Goal: Transaction & Acquisition: Purchase product/service

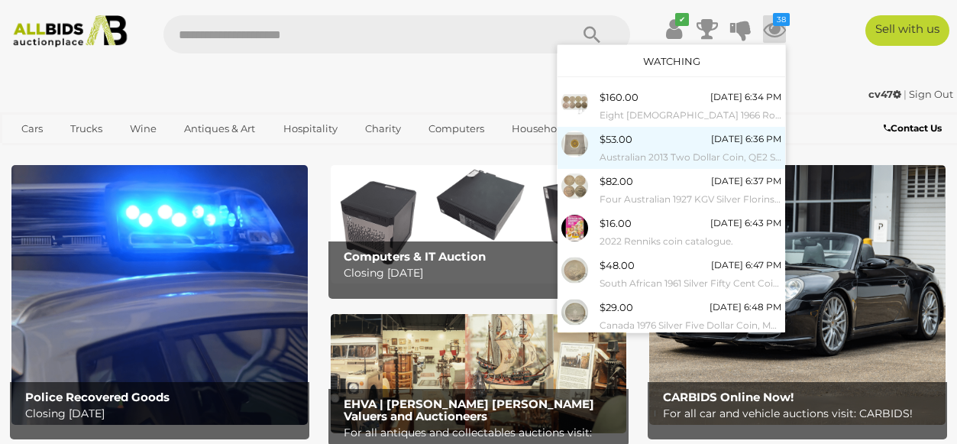
scroll to position [199, 0]
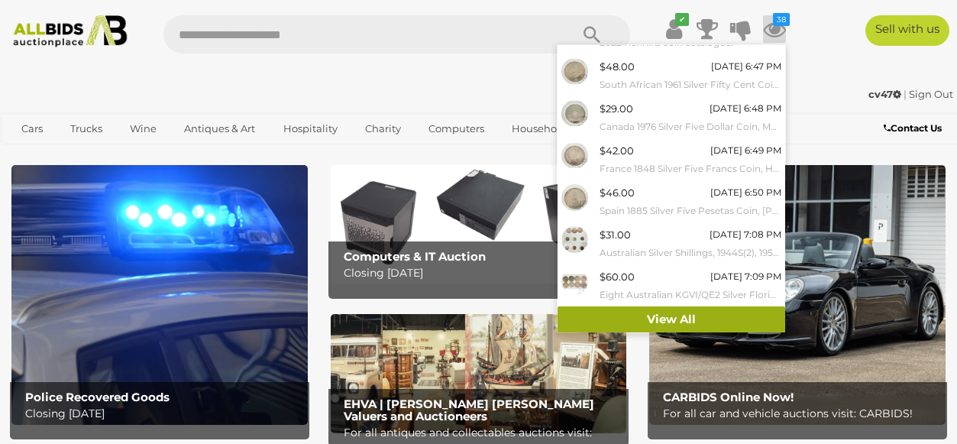
click at [661, 318] on link "View All" at bounding box center [672, 319] width 228 height 27
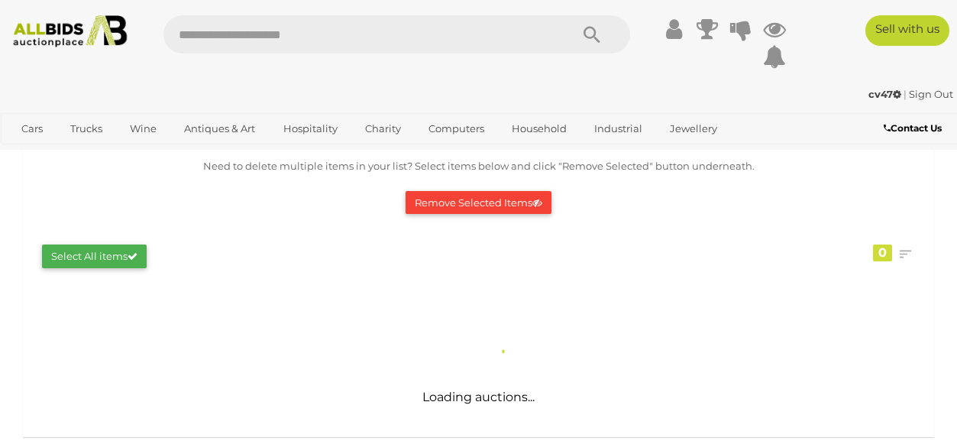
scroll to position [147, 0]
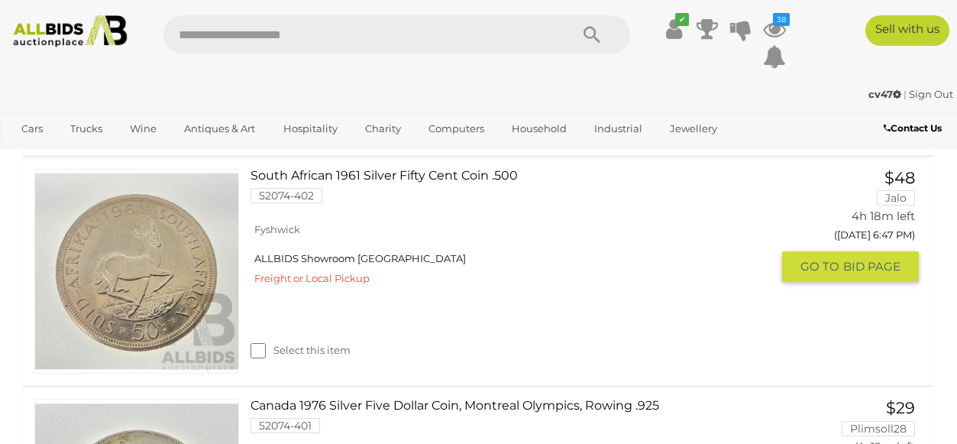
scroll to position [1207, 0]
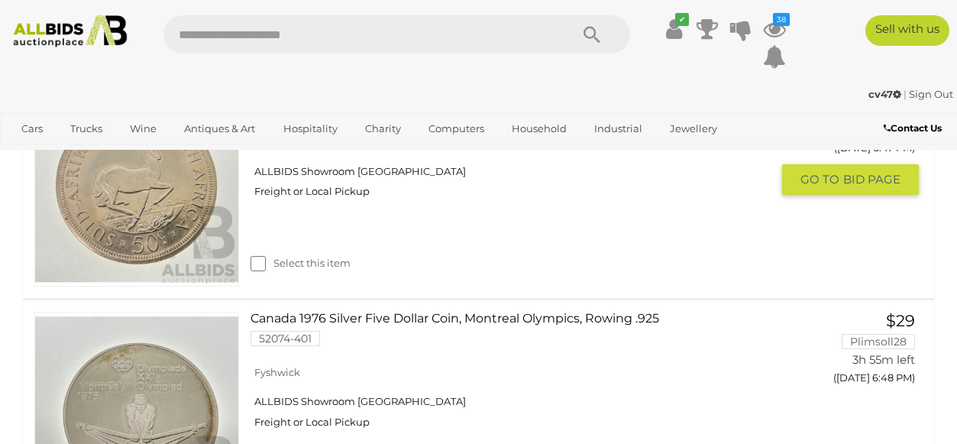
click at [679, 241] on div "Select this item" at bounding box center [517, 244] width 532 height 68
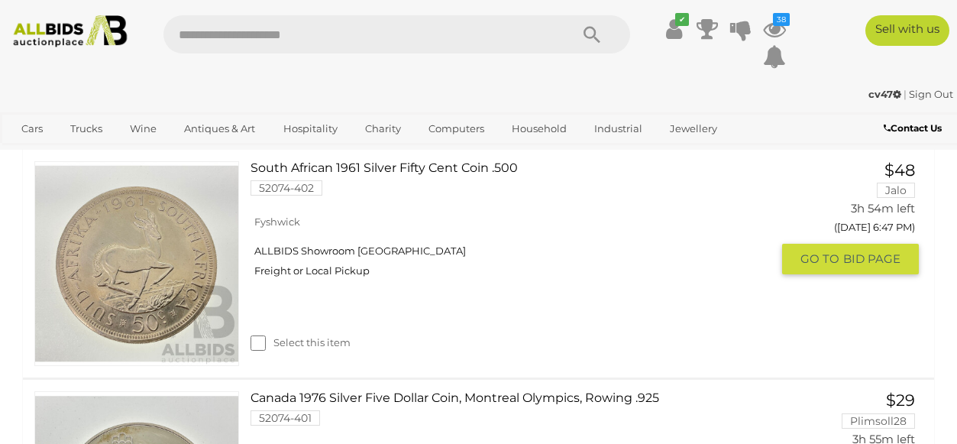
scroll to position [1210, 0]
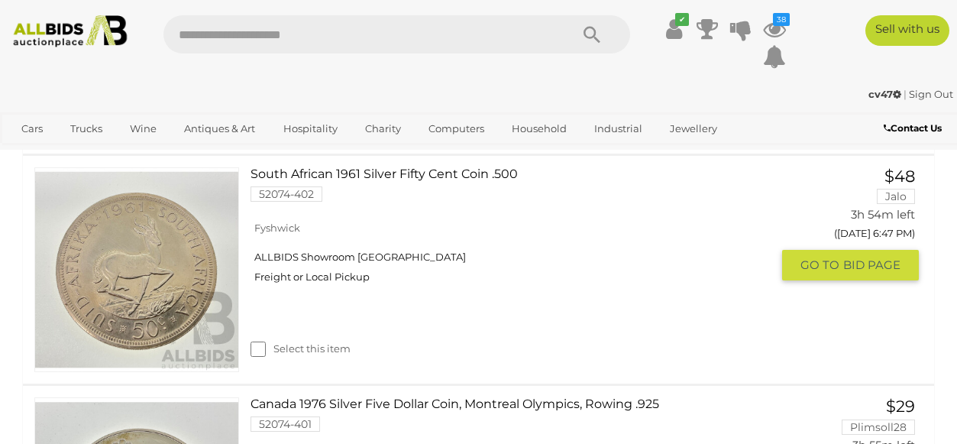
click at [360, 174] on link "South African 1961 Silver Fifty Cent Coin .500 52074-402" at bounding box center [516, 190] width 509 height 46
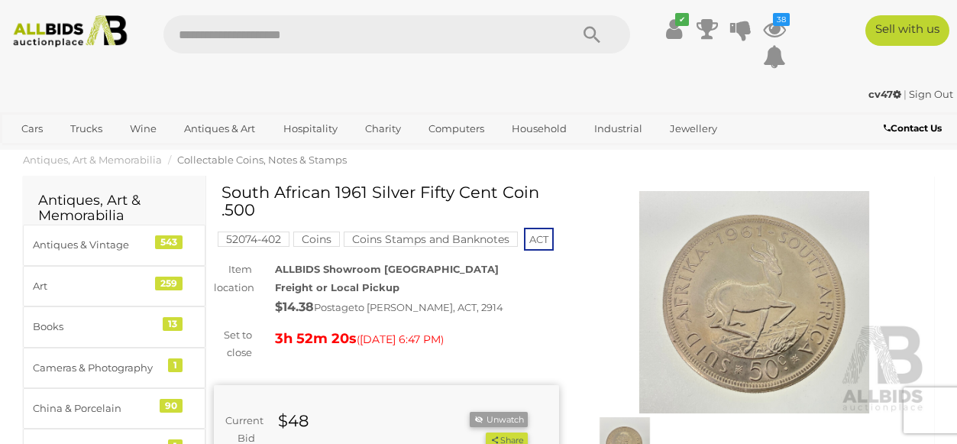
drag, startPoint x: 536, startPoint y: 193, endPoint x: 222, endPoint y: 183, distance: 314.2
click at [222, 183] on h1 "South African 1961 Silver Fifty Cent Coin .500" at bounding box center [389, 200] width 334 height 35
copy h1 "South African 1961 Silver Fifty Cent Coin"
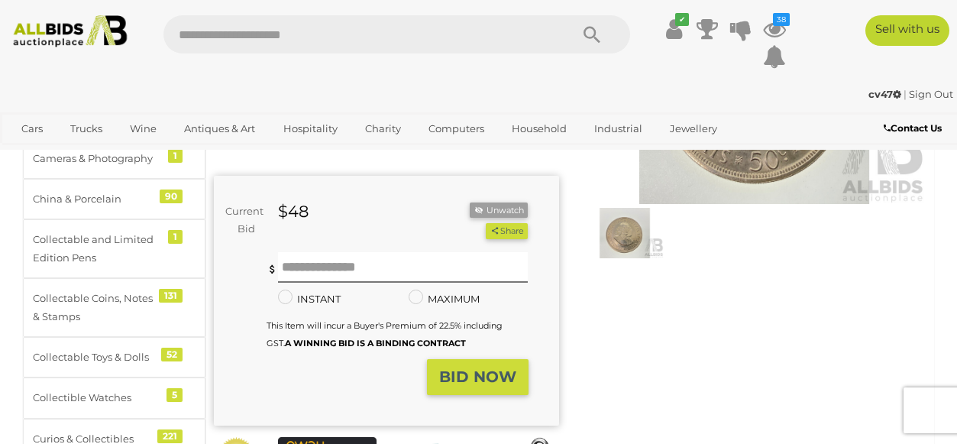
scroll to position [201, 0]
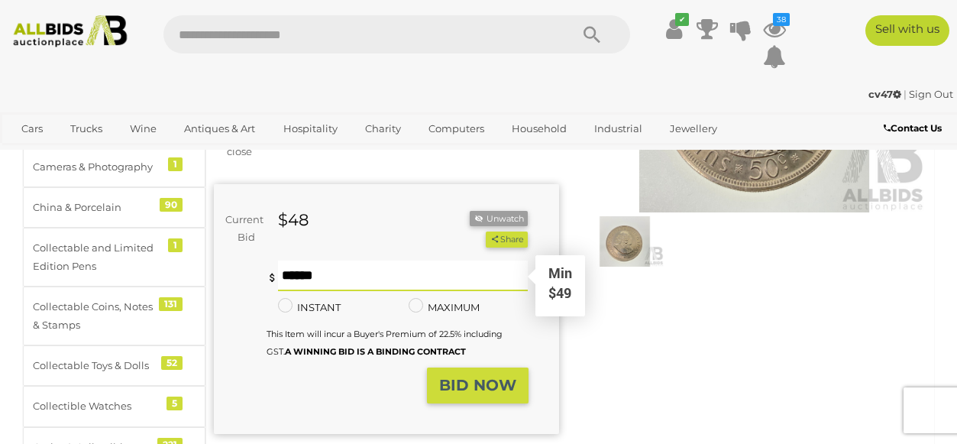
click at [325, 284] on input "text" at bounding box center [403, 276] width 251 height 31
click at [394, 162] on div "South African 1961 Silver Fifty Cent Coin .500 52074-402 Coins ACT Item locatio…" at bounding box center [386, 251] width 345 height 539
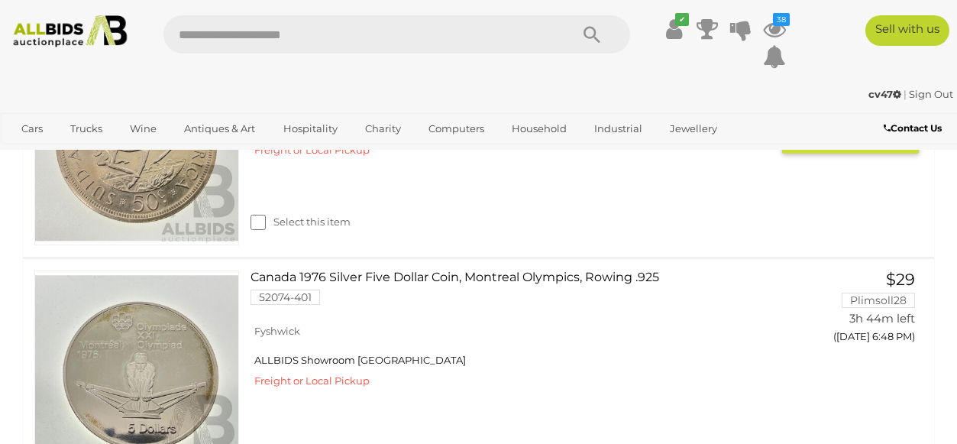
scroll to position [1396, 0]
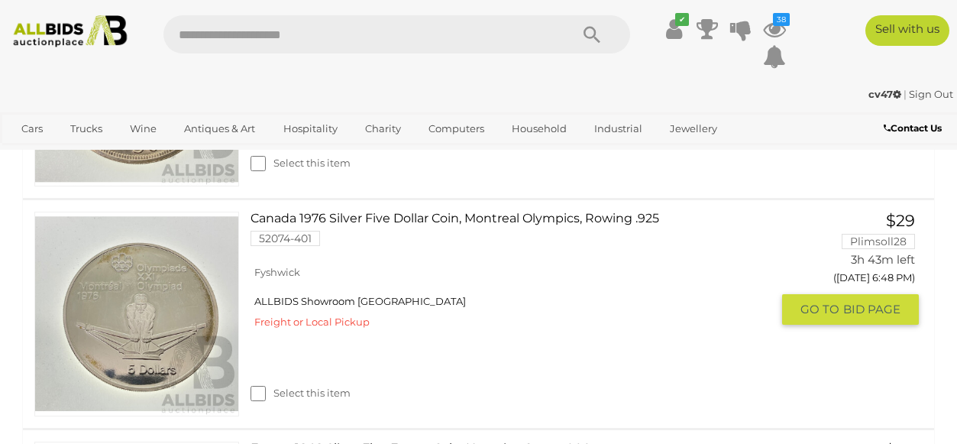
click at [437, 216] on link "Canada 1976 Silver Five Dollar Coin, Montreal Olympics, Rowing .925 52074-401" at bounding box center [516, 235] width 509 height 46
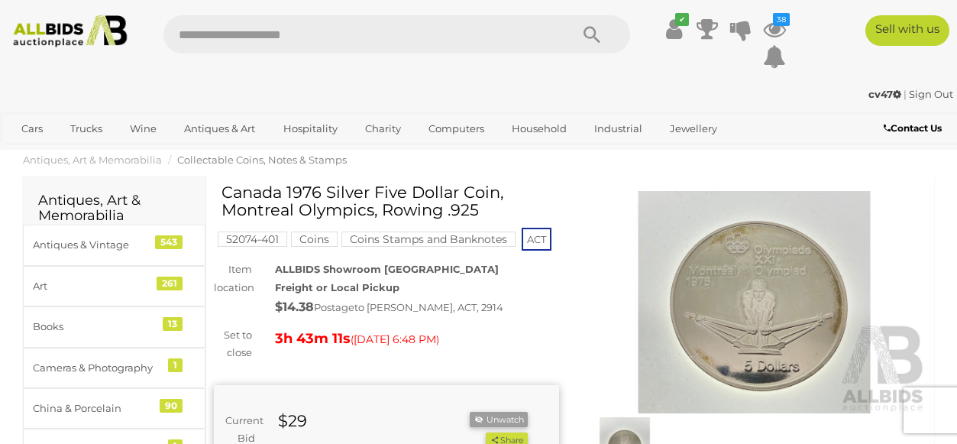
drag, startPoint x: 491, startPoint y: 214, endPoint x: 218, endPoint y: 196, distance: 273.4
drag, startPoint x: 481, startPoint y: 209, endPoint x: 222, endPoint y: 183, distance: 260.4
copy div "Winning Outbid Warranty Charity Canada 1976 Silver Five Dollar Coin, Montreal O…"
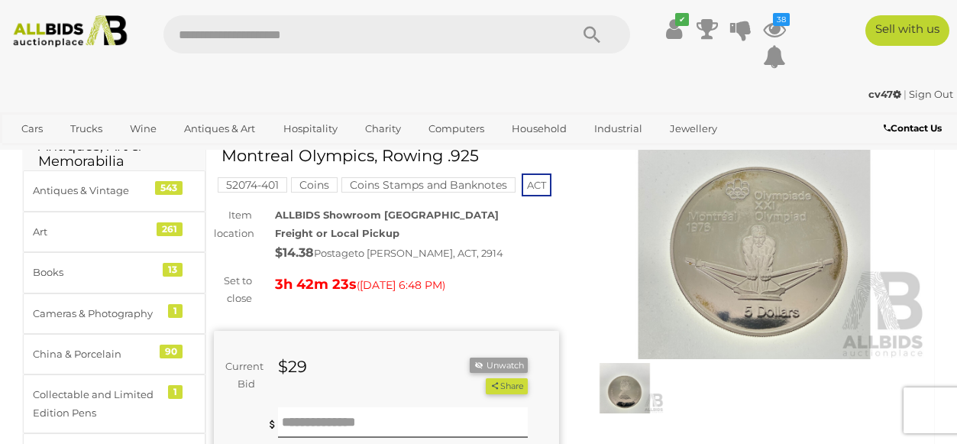
scroll to position [42, 0]
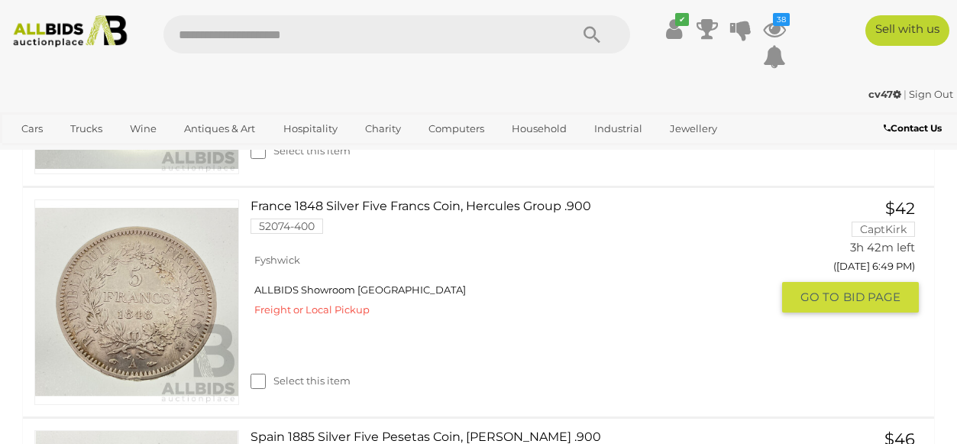
scroll to position [1645, 0]
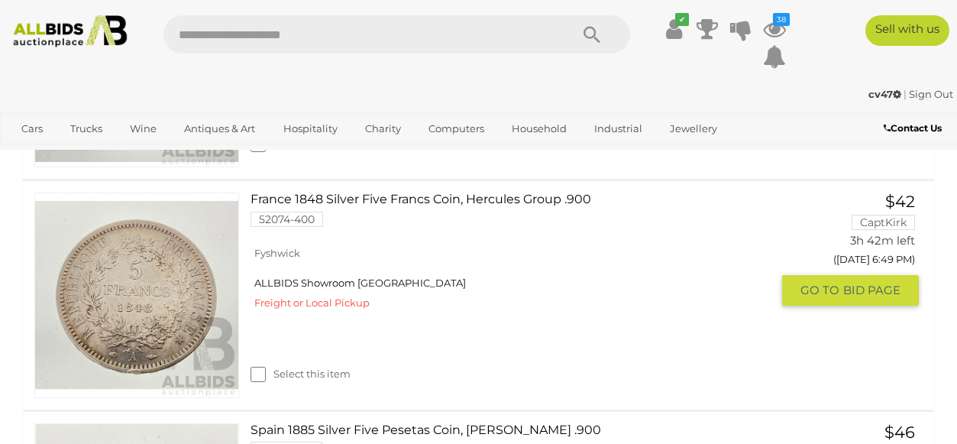
click at [418, 199] on link "France 1848 Silver Five Francs Coin, Hercules Group .900 52074-400" at bounding box center [516, 216] width 509 height 46
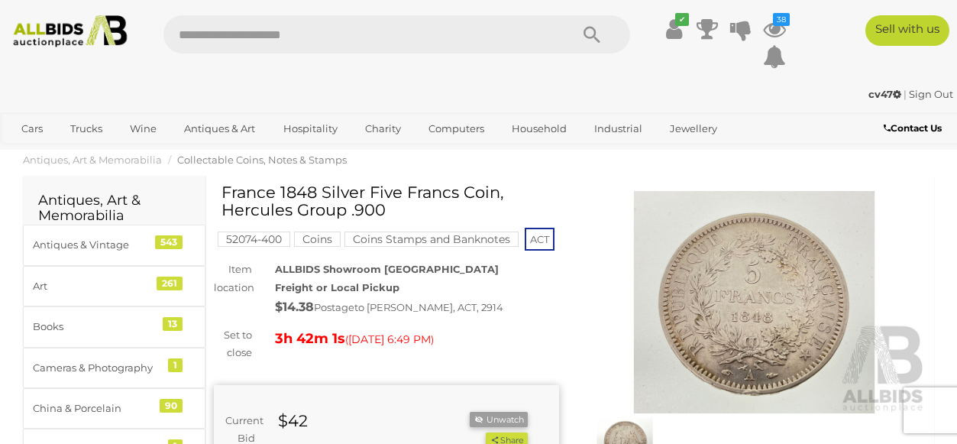
drag, startPoint x: 395, startPoint y: 206, endPoint x: 225, endPoint y: 187, distance: 170.6
click at [225, 187] on h1 "France 1848 Silver Five Francs Coin, Hercules Group .900" at bounding box center [389, 200] width 334 height 35
copy h1 "France 1848 Silver Five Francs Coin, Hercules Group .900"
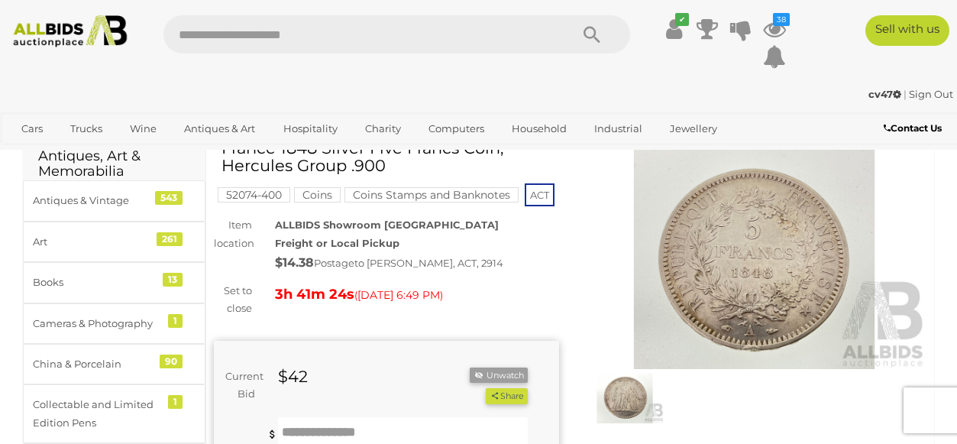
scroll to position [43, 0]
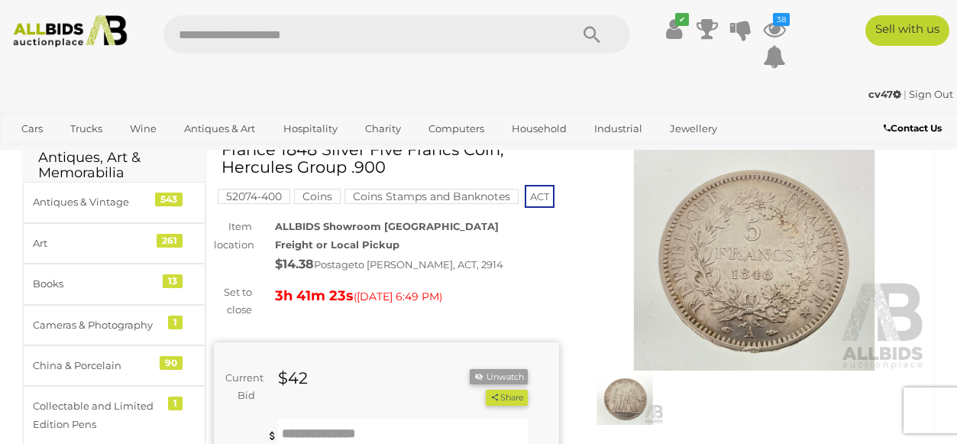
click at [769, 251] on img at bounding box center [754, 259] width 345 height 222
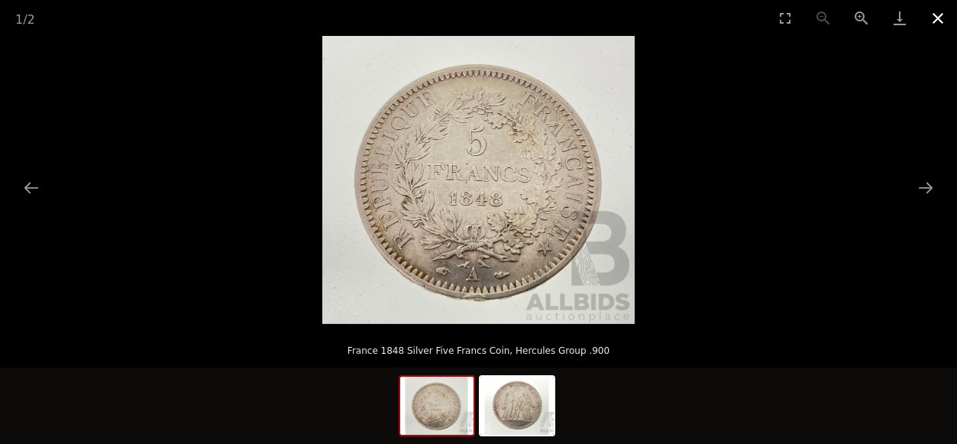
click at [938, 21] on button "Close gallery" at bounding box center [938, 18] width 38 height 36
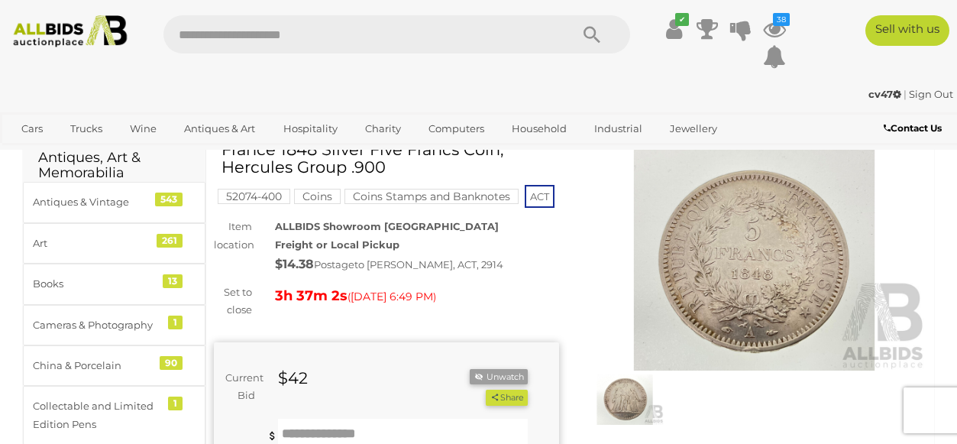
click at [750, 250] on img at bounding box center [754, 259] width 345 height 222
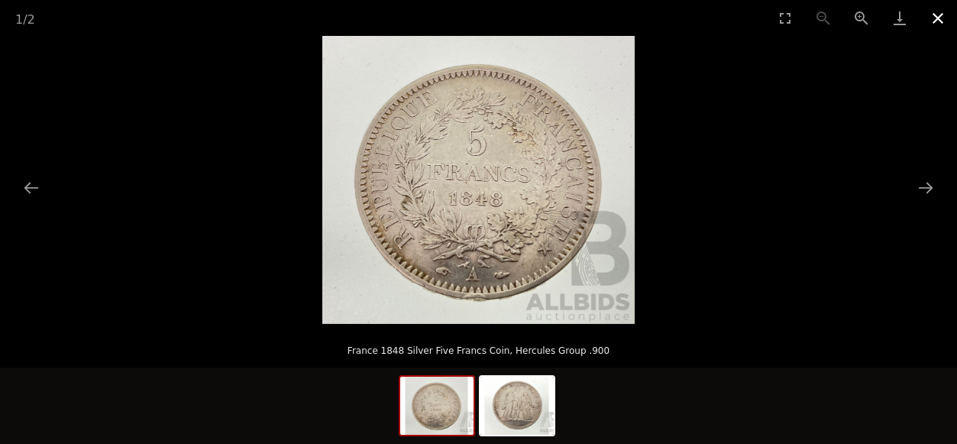
click at [935, 18] on button "Close gallery" at bounding box center [938, 18] width 38 height 36
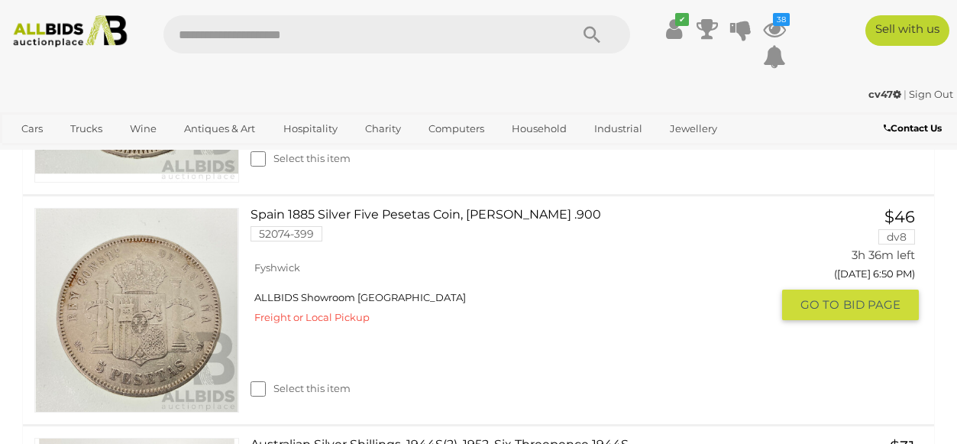
scroll to position [1883, 0]
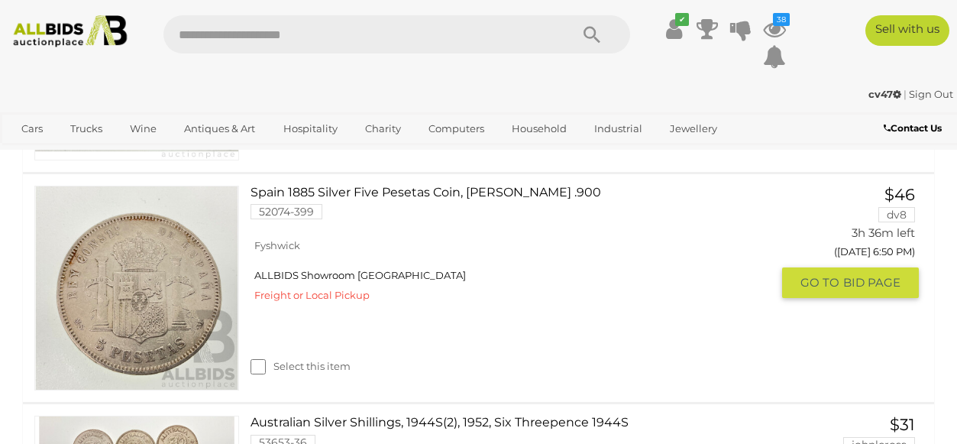
click at [419, 188] on link "Spain 1885 Silver Five Pesetas Coin, King Alfonso XII .900 52074-399" at bounding box center [516, 209] width 509 height 46
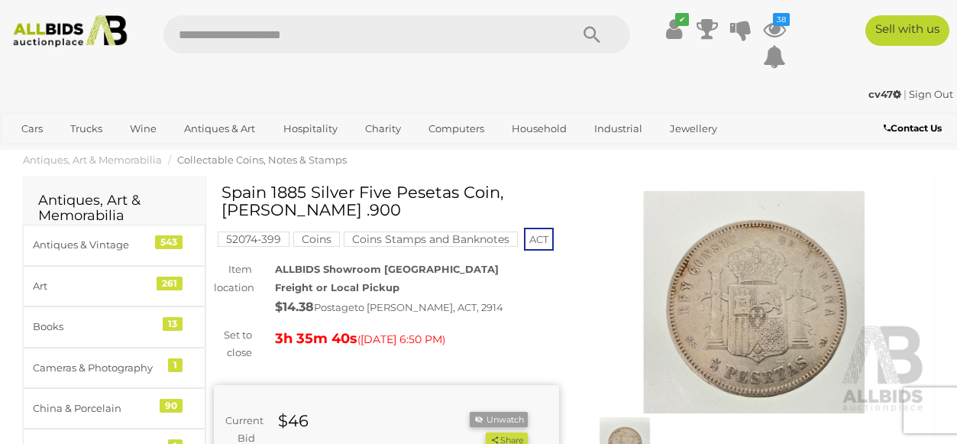
drag, startPoint x: 312, startPoint y: 211, endPoint x: 223, endPoint y: 190, distance: 91.0
click at [223, 190] on h1 "Spain 1885 Silver Five Pesetas Coin, [PERSON_NAME] .900" at bounding box center [389, 200] width 334 height 35
copy h1 "Spain 1885 Silver Five Pesetas Coin, King Alfonso XII ."
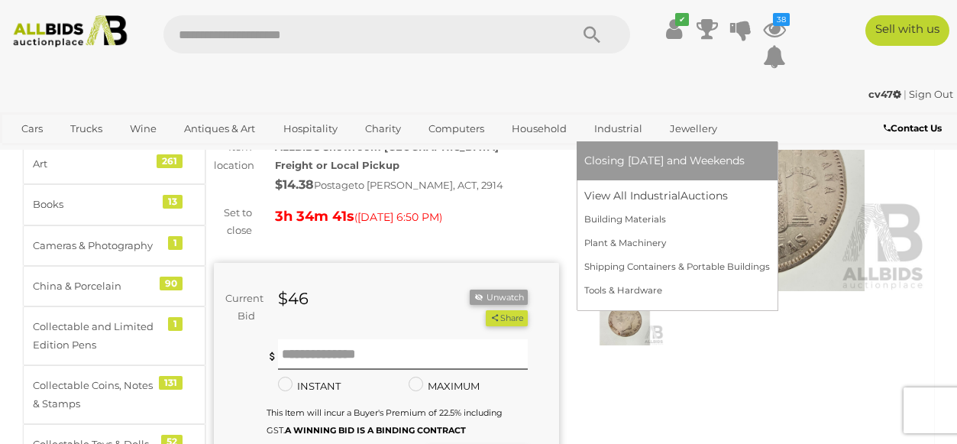
scroll to position [125, 0]
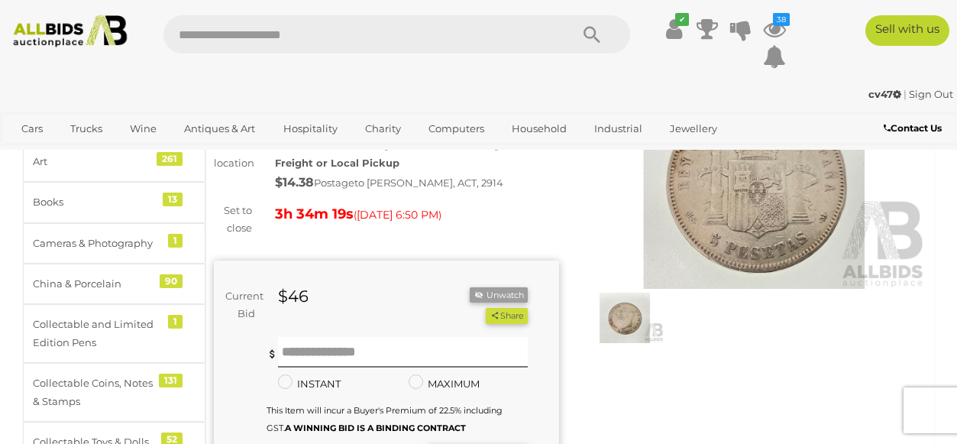
click at [625, 319] on img at bounding box center [625, 318] width 79 height 50
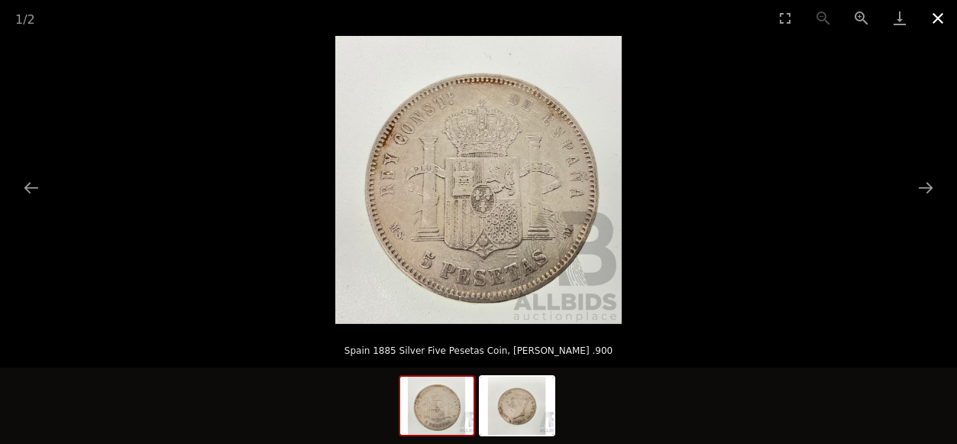
click at [938, 14] on button "Close gallery" at bounding box center [938, 18] width 38 height 36
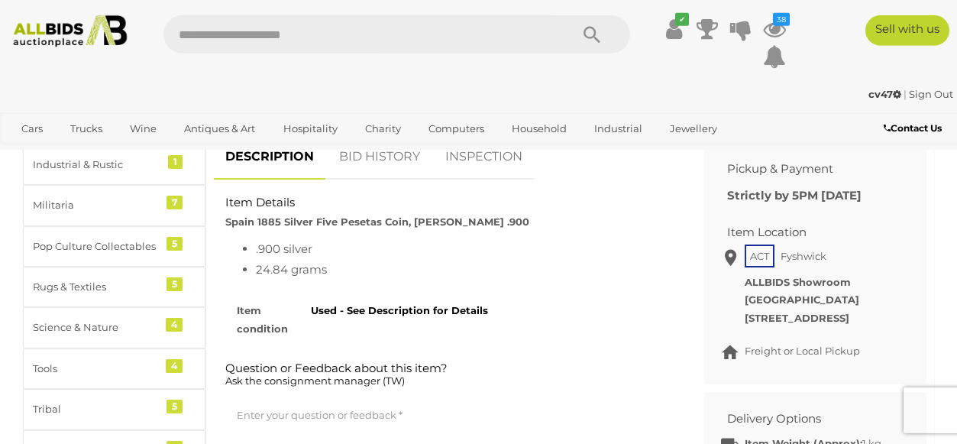
scroll to position [607, 0]
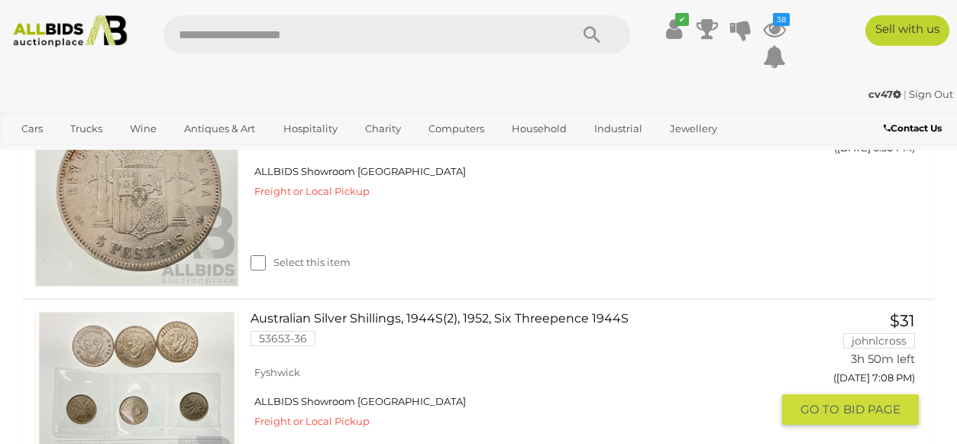
scroll to position [2120, 0]
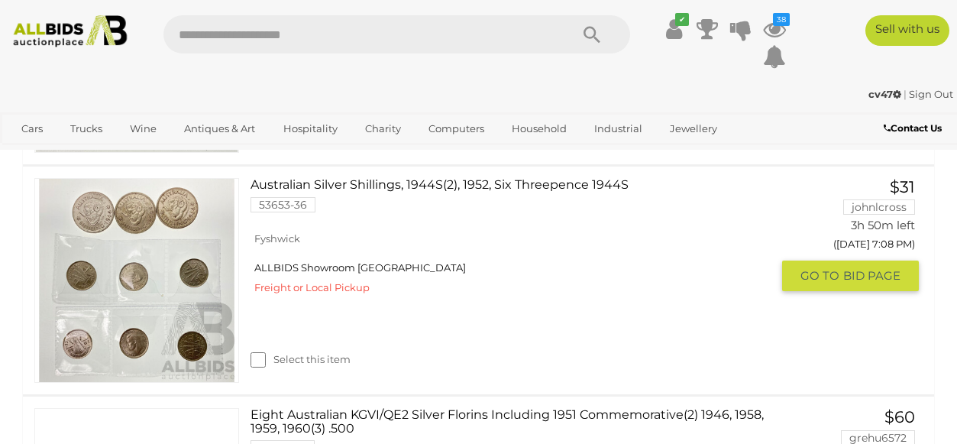
click at [413, 186] on link "Australian Silver Shillings, 1944S(2), 1952, Six Threepence 1944S 53653-36" at bounding box center [516, 201] width 509 height 46
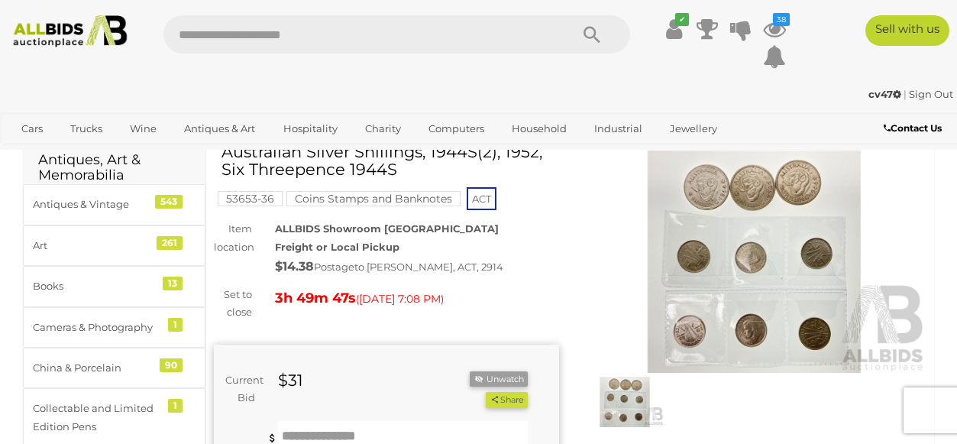
scroll to position [26, 0]
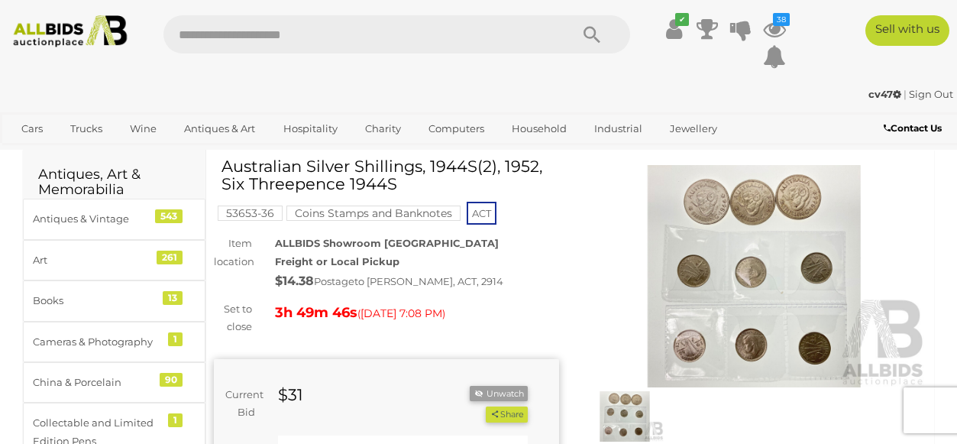
click at [726, 218] on img at bounding box center [754, 276] width 345 height 222
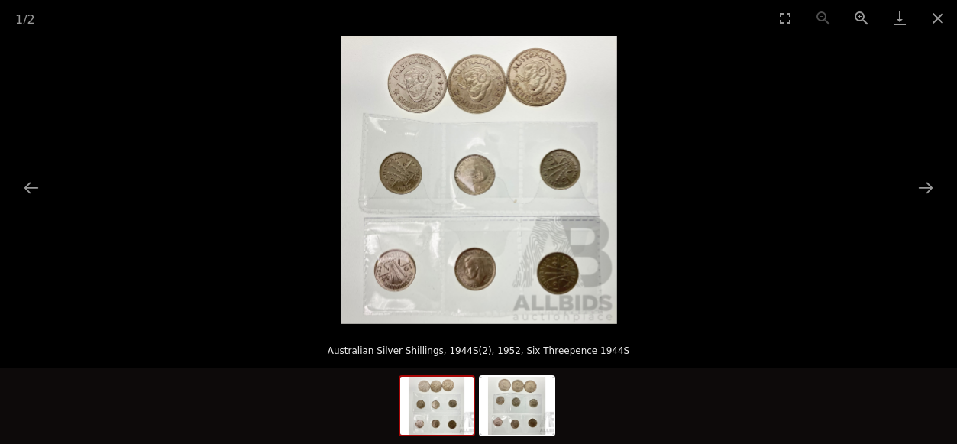
click at [457, 248] on img at bounding box center [479, 180] width 277 height 288
click at [494, 190] on img at bounding box center [479, 180] width 277 height 288
click at [541, 186] on img at bounding box center [479, 180] width 277 height 288
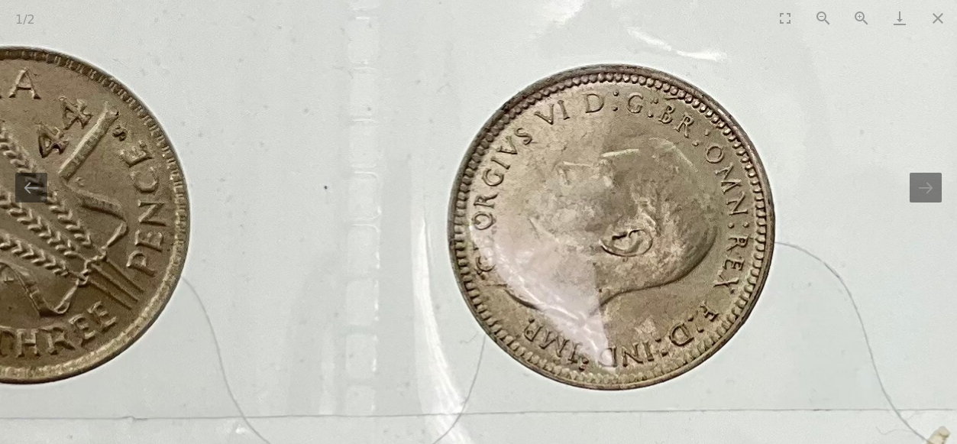
drag, startPoint x: 295, startPoint y: 140, endPoint x: 911, endPoint y: 153, distance: 616.0
click at [911, 153] on img at bounding box center [644, 270] width 2218 height 2312
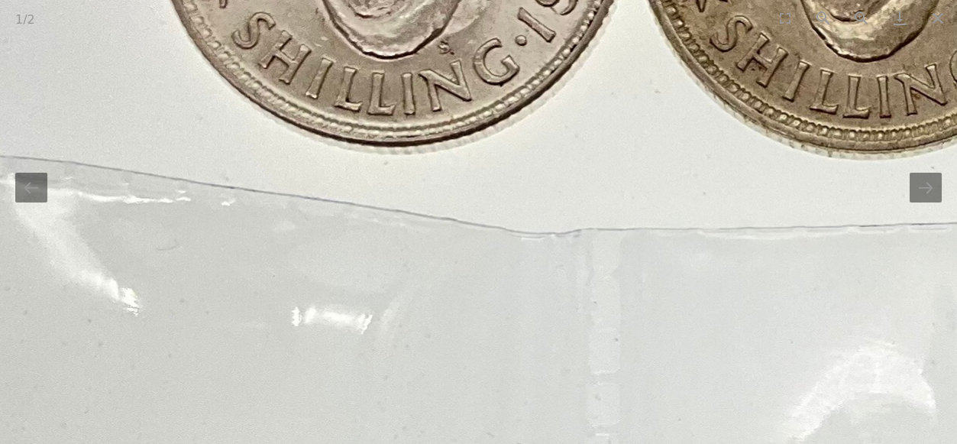
drag, startPoint x: 549, startPoint y: 114, endPoint x: 414, endPoint y: 505, distance: 414.0
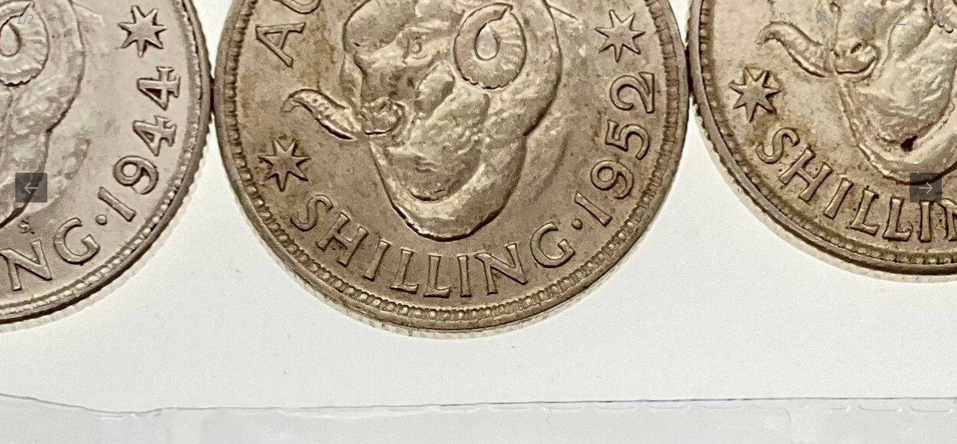
drag, startPoint x: 517, startPoint y: 216, endPoint x: 135, endPoint y: 51, distance: 416.2
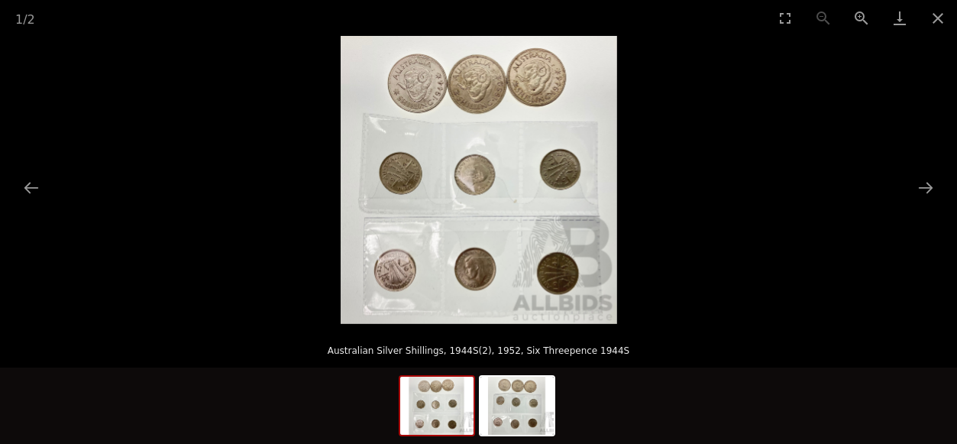
click at [463, 193] on img at bounding box center [479, 180] width 277 height 288
click at [536, 422] on img at bounding box center [517, 406] width 73 height 58
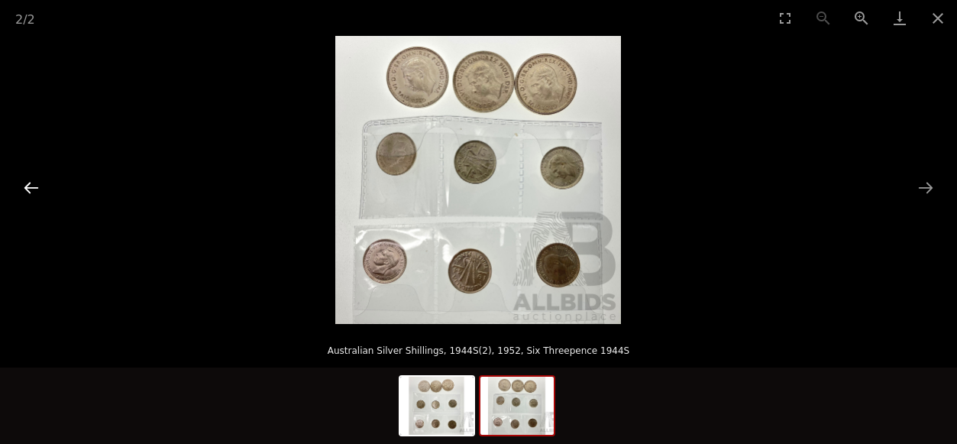
click at [33, 193] on button "Previous slide" at bounding box center [31, 188] width 32 height 30
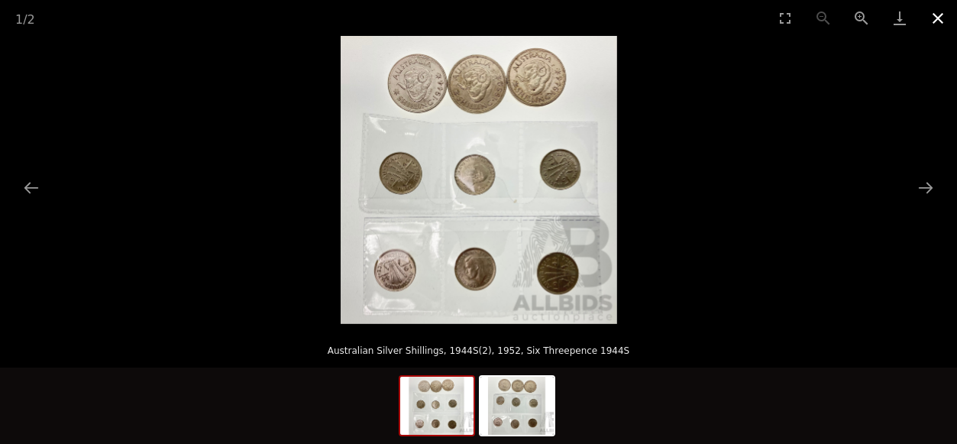
click at [935, 15] on button "Close gallery" at bounding box center [938, 18] width 38 height 36
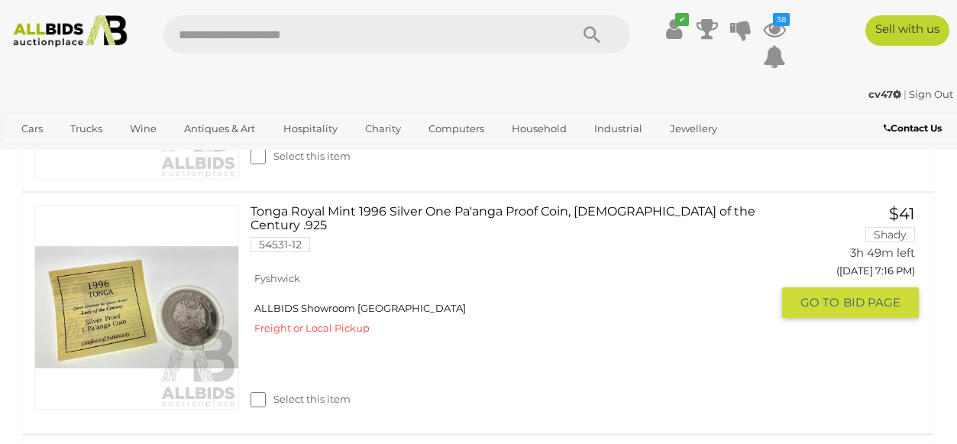
scroll to position [3487, 0]
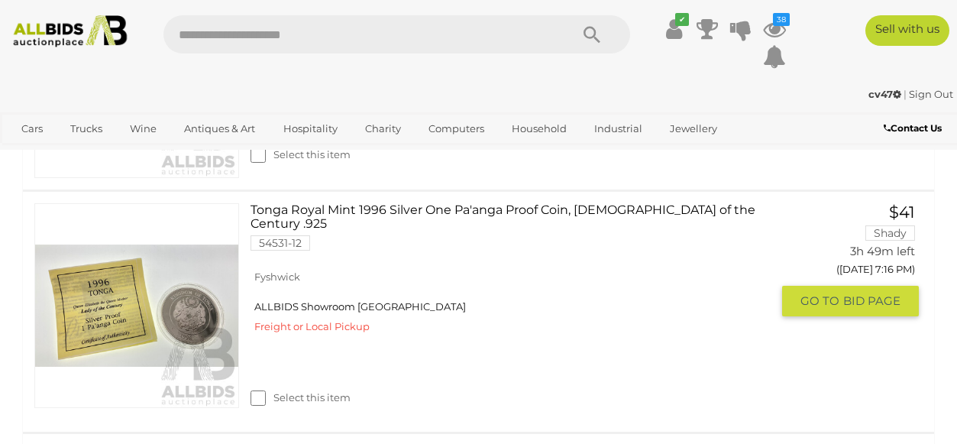
click at [598, 212] on link "Tonga Royal Mint 1996 Silver One Pa'anga Proof Coin, [DEMOGRAPHIC_DATA] of the …" at bounding box center [516, 232] width 509 height 59
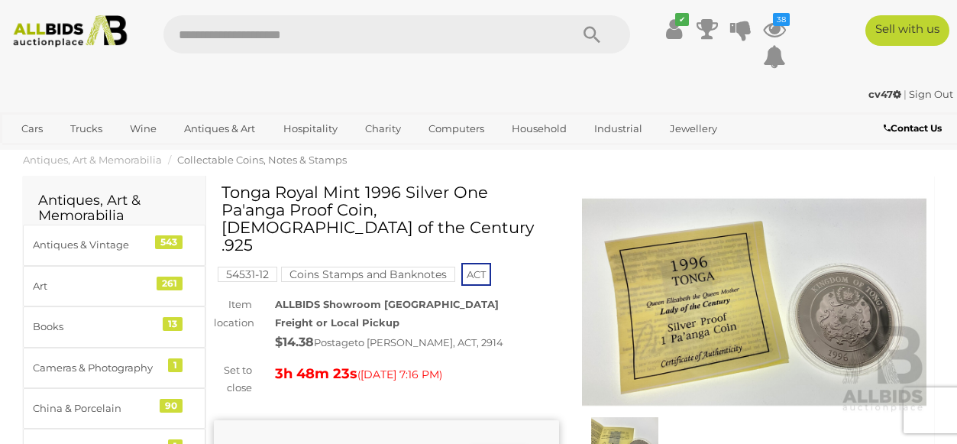
drag, startPoint x: 468, startPoint y: 208, endPoint x: 223, endPoint y: 189, distance: 245.3
click at [223, 189] on h1 "Tonga Royal Mint 1996 Silver One Pa'anga Proof Coin, [DEMOGRAPHIC_DATA] of the …" at bounding box center [389, 218] width 334 height 70
copy h1 "Tonga Royal Mint 1996 Silver One Pa'anga Proof Coin, [DEMOGRAPHIC_DATA] of the …"
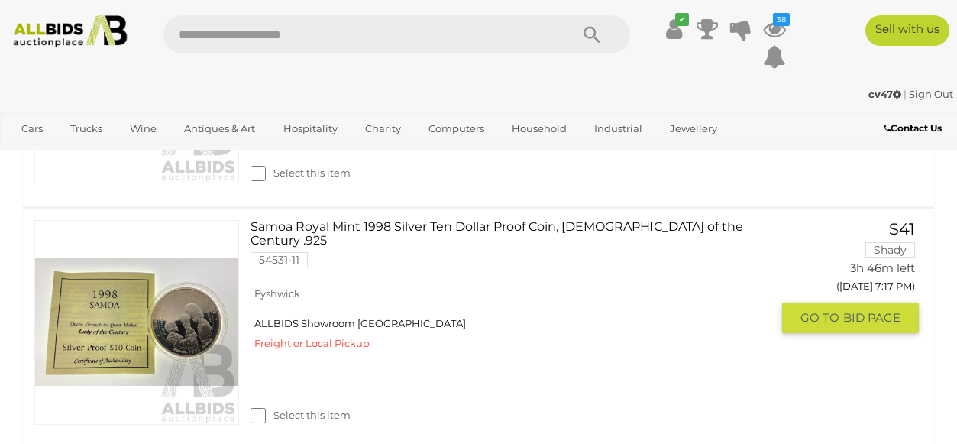
scroll to position [3707, 0]
click at [470, 221] on link "Samoa Royal Mint 1998 Silver Ten Dollar Proof Coin, Lady of the Century .925 54…" at bounding box center [516, 250] width 509 height 59
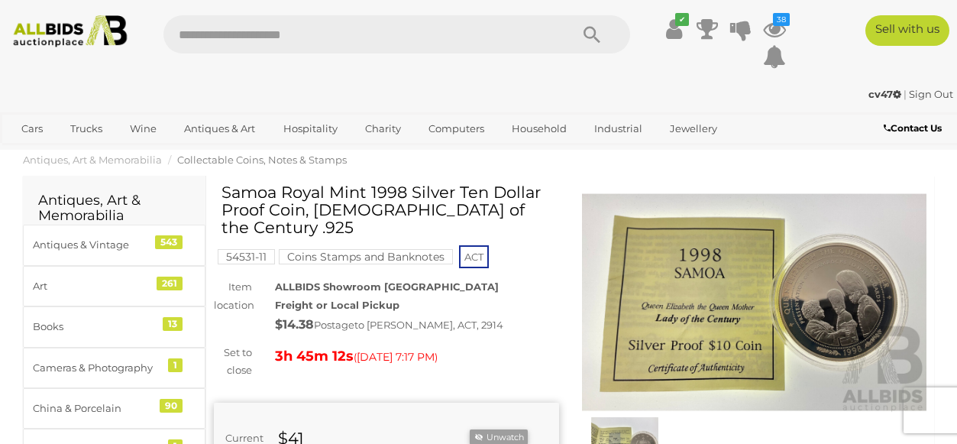
drag, startPoint x: 469, startPoint y: 210, endPoint x: 222, endPoint y: 186, distance: 248.0
click at [222, 186] on h1 "Samoa Royal Mint 1998 Silver Ten Dollar Proof Coin, [DEMOGRAPHIC_DATA] of the C…" at bounding box center [389, 209] width 334 height 53
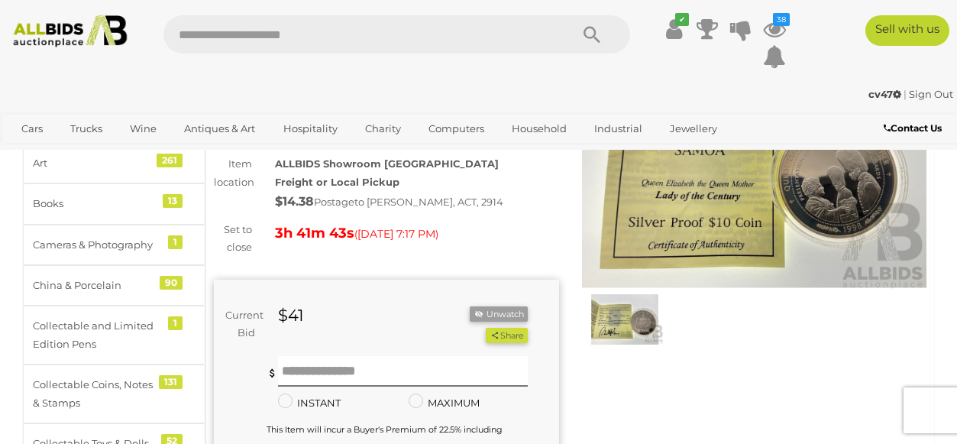
scroll to position [125, 0]
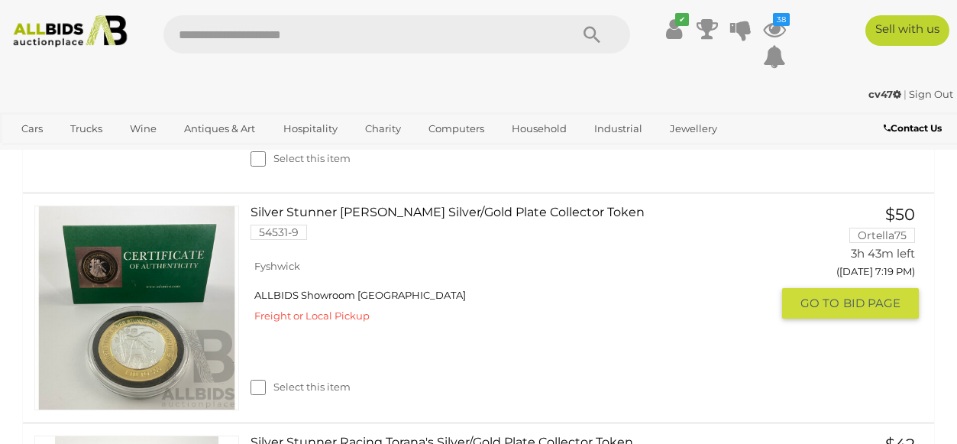
scroll to position [3965, 0]
click at [357, 205] on link "Silver Stunner Ned Kelly Silver/Gold Plate Collector Token 54531-9" at bounding box center [516, 228] width 509 height 46
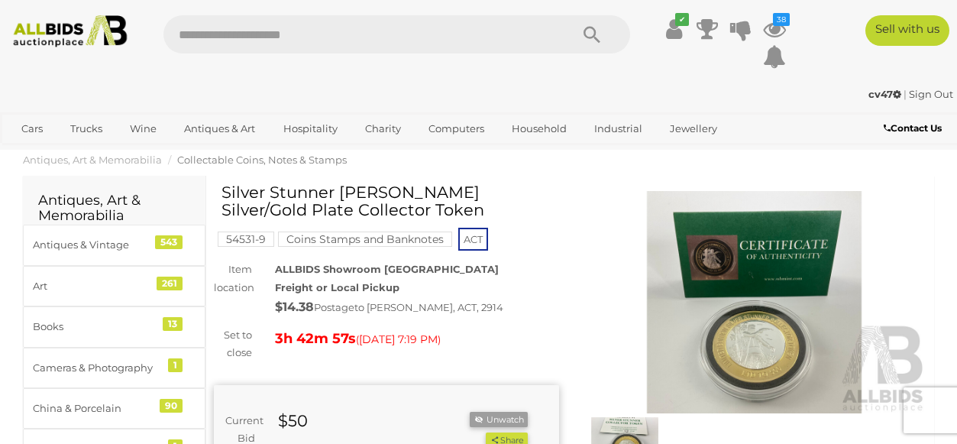
drag, startPoint x: 347, startPoint y: 211, endPoint x: 226, endPoint y: 182, distance: 124.2
copy div "Winning Outbid Warranty Charity Silver Stunner [PERSON_NAME] Silver/Gold Plate …"
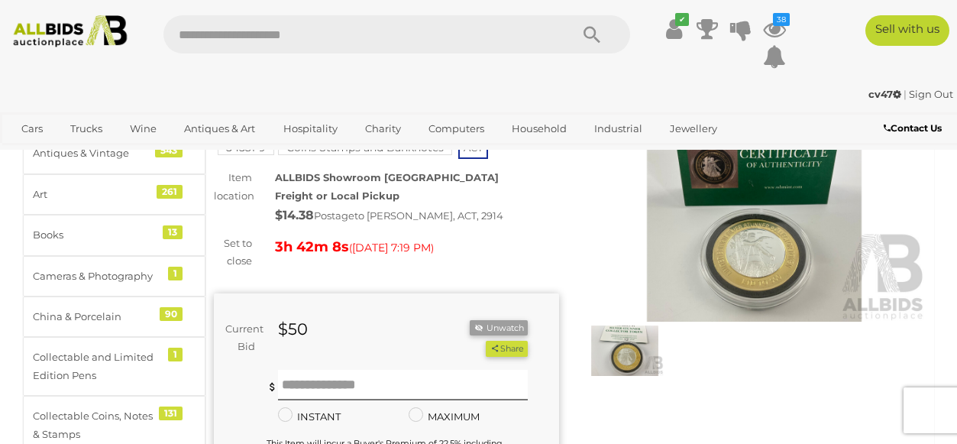
scroll to position [92, 0]
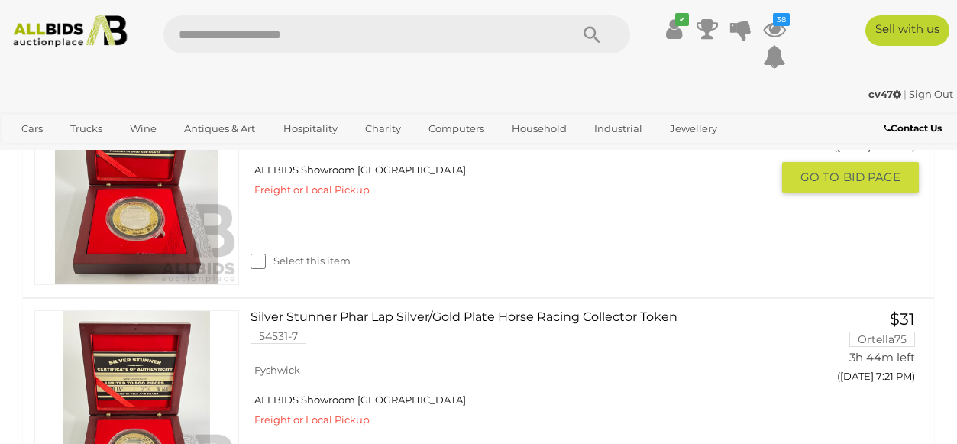
scroll to position [4339, 0]
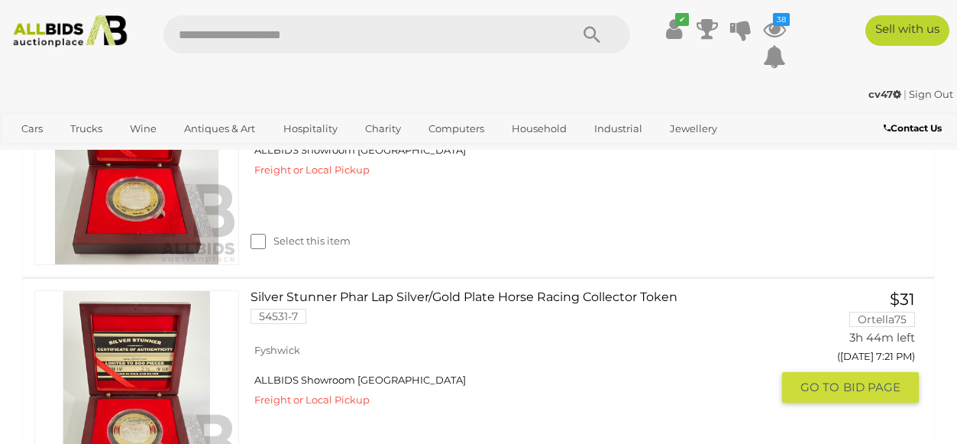
click at [453, 290] on link "Silver Stunner Phar Lap Silver/Gold Plate Horse Racing Collector Token 54531-7" at bounding box center [516, 313] width 509 height 46
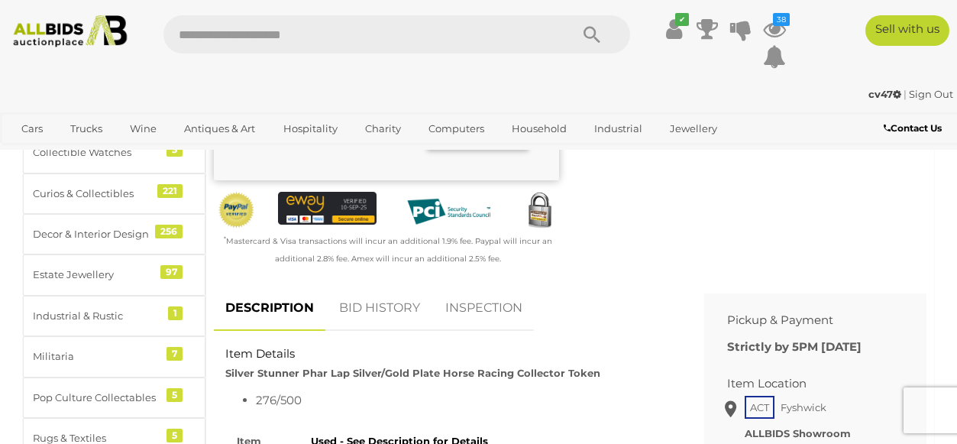
scroll to position [491, 0]
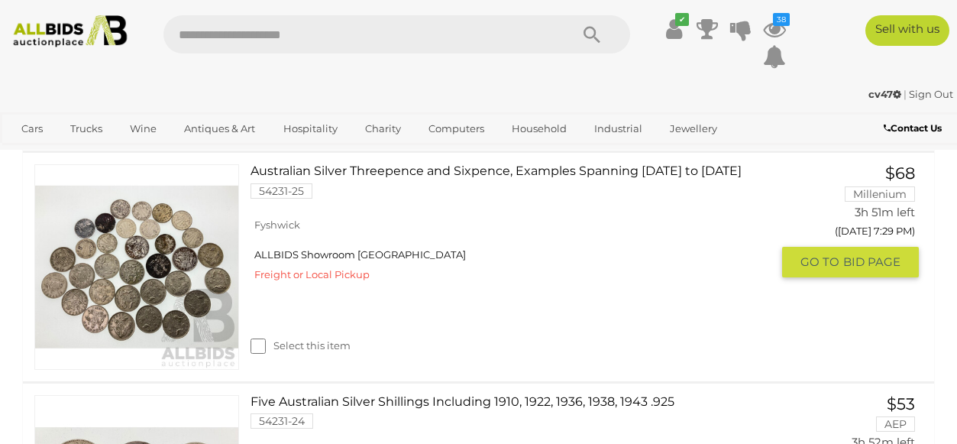
scroll to position [4890, 0]
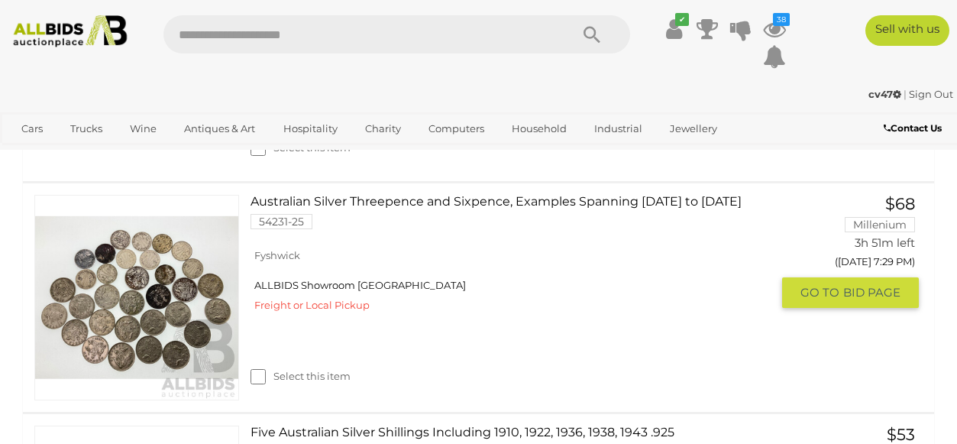
click at [444, 195] on link "Australian Silver Threepence and Sixpence, Examples Spanning 1919 to 1963 54231…" at bounding box center [516, 218] width 509 height 46
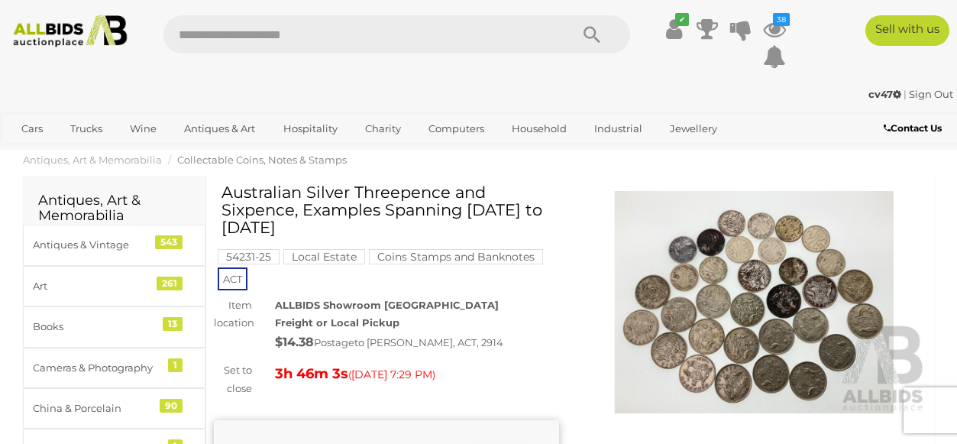
click at [731, 279] on img at bounding box center [754, 302] width 345 height 222
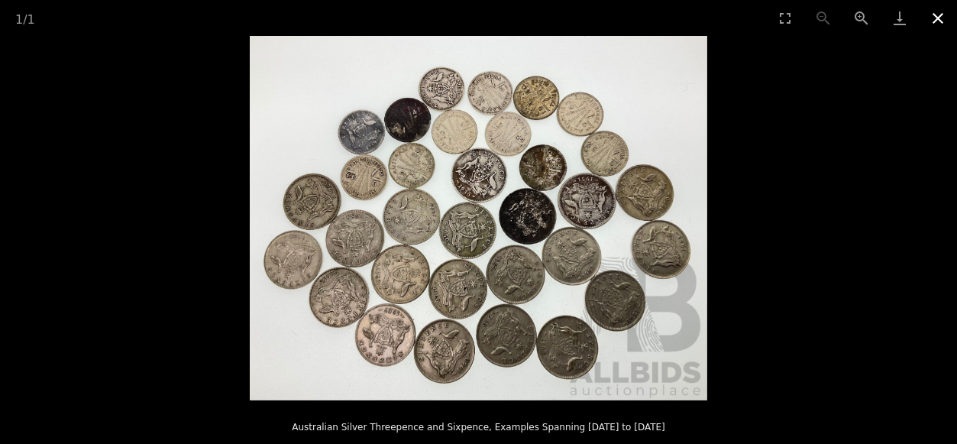
click at [938, 18] on button "Close gallery" at bounding box center [938, 18] width 38 height 36
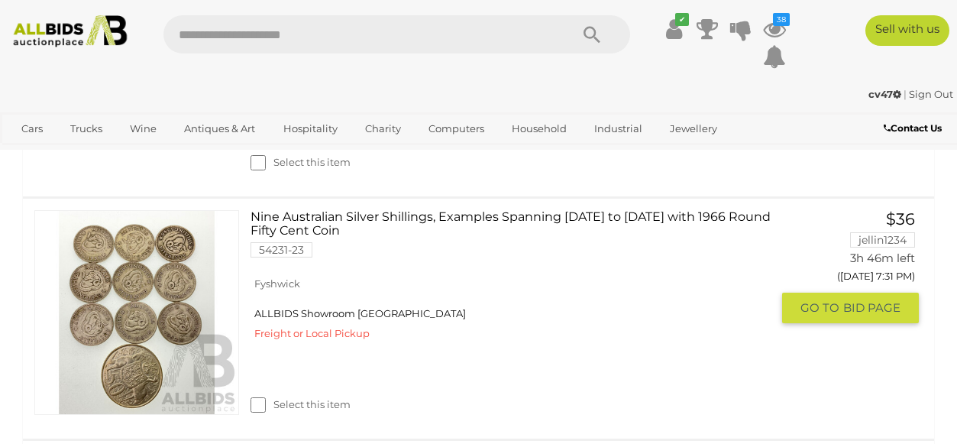
scroll to position [5333, 0]
click at [465, 209] on link "Nine Australian Silver Shillings, Examples Spanning 1946 to 1961 with 1966 Roun…" at bounding box center [516, 238] width 509 height 59
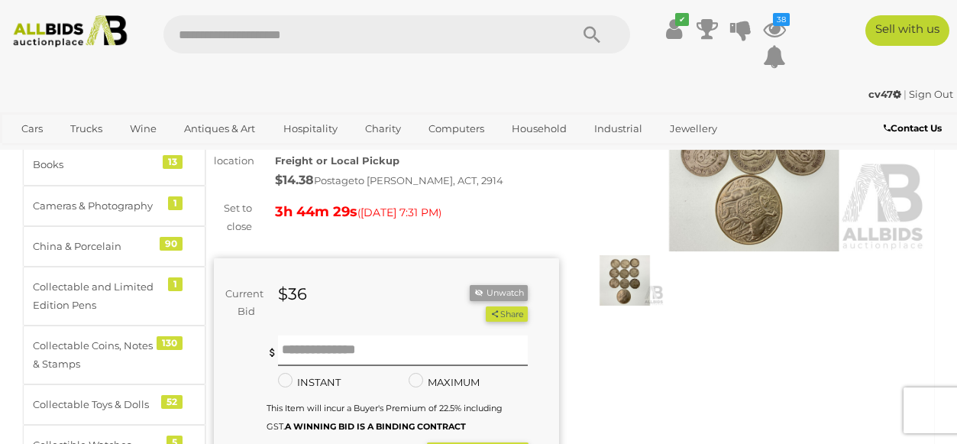
scroll to position [222, 0]
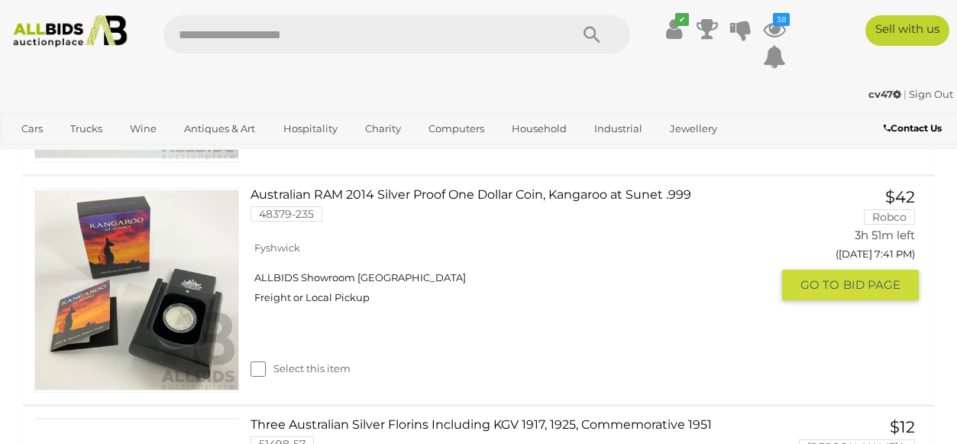
scroll to position [6540, 0]
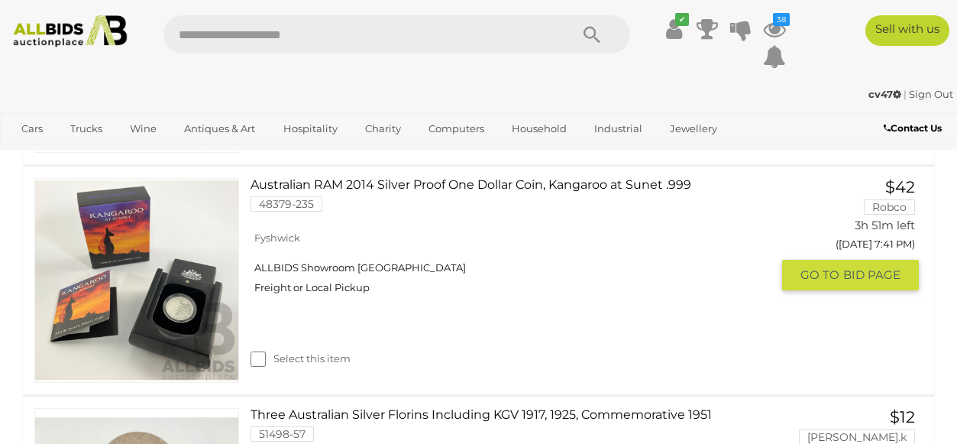
click at [389, 178] on link "Australian RAM 2014 Silver Proof One Dollar Coin, Kangaroo at Sunet .999 48379-…" at bounding box center [516, 201] width 509 height 46
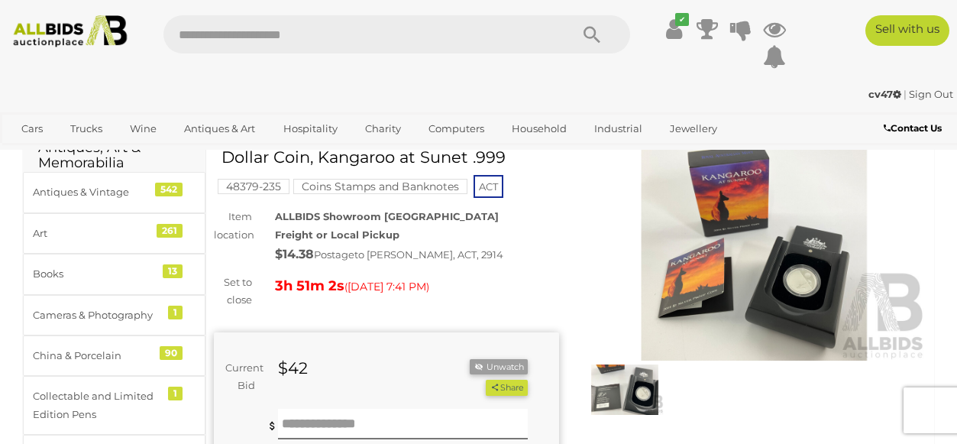
scroll to position [16, 0]
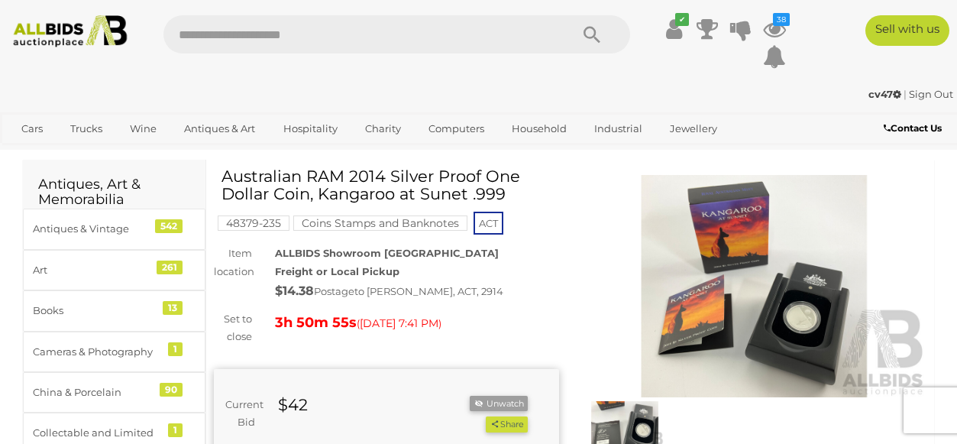
drag, startPoint x: 424, startPoint y: 196, endPoint x: 220, endPoint y: 179, distance: 204.7
click at [220, 179] on div "Australian RAM 2014 Silver Proof One Dollar Coin, Kangaroo at Sunet .999 48379-…" at bounding box center [386, 436] width 345 height 539
click at [494, 202] on h1 "Australian RAM 2014 Silver Proof One Dollar Coin, Kangaroo at Sunet .999" at bounding box center [389, 184] width 334 height 35
drag, startPoint x: 380, startPoint y: 193, endPoint x: 226, endPoint y: 173, distance: 155.0
click at [226, 173] on h1 "Australian RAM 2014 Silver Proof One Dollar Coin, Kangaroo at Sunet .999" at bounding box center [389, 184] width 334 height 35
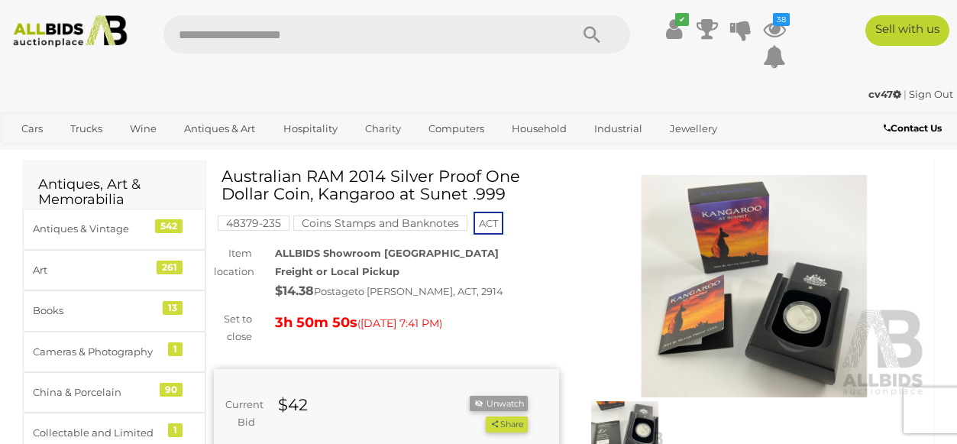
copy h1 "Australian RAM 2014 Silver Proof One Dollar Coin, Kangaroo at Sunet"
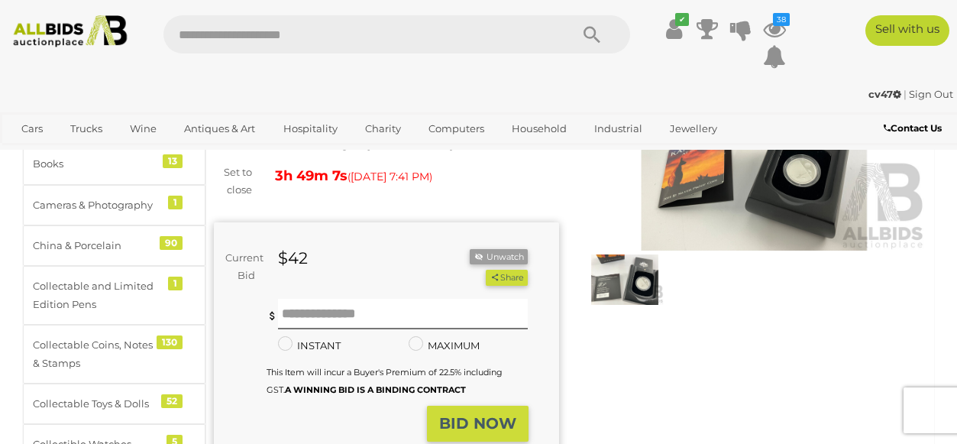
scroll to position [164, 0]
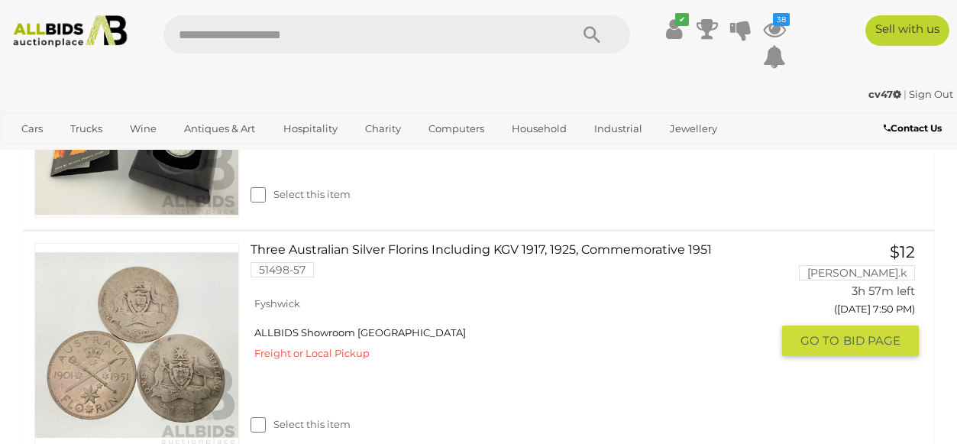
scroll to position [6718, 0]
click at [495, 244] on link "Three Australian Silver Florins Including KGV 1917, 1925, Commemorative 1951 51…" at bounding box center [516, 267] width 509 height 46
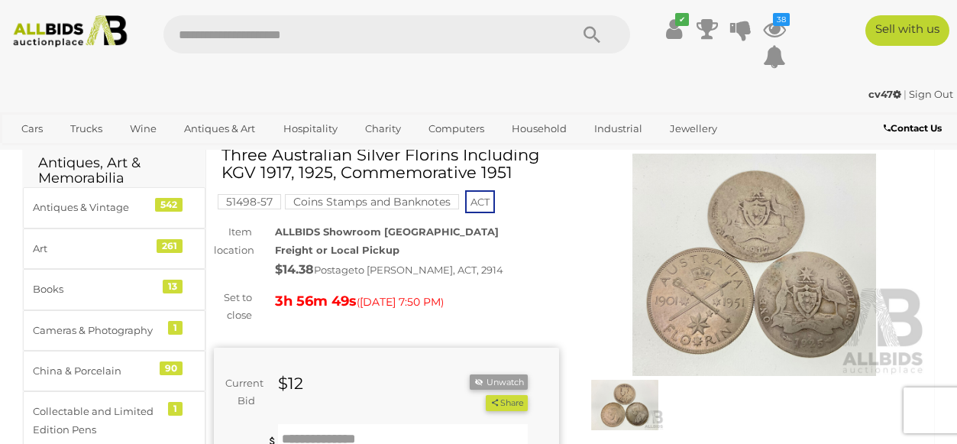
scroll to position [25, 0]
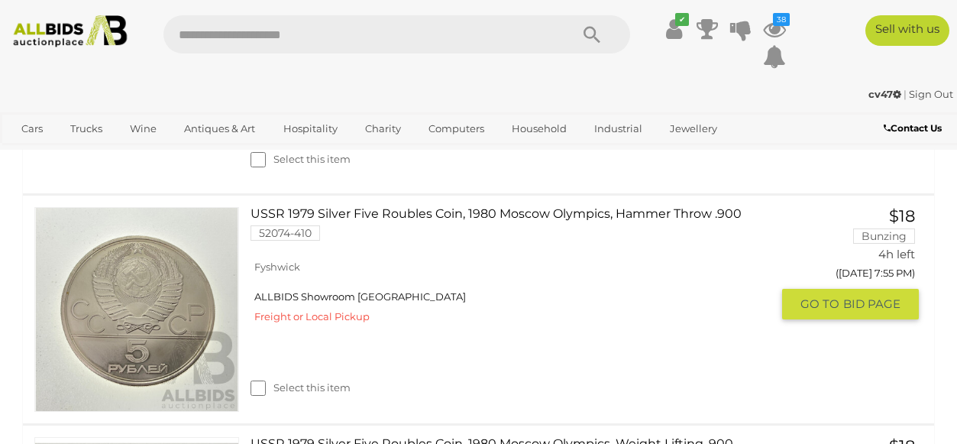
scroll to position [7894, 0]
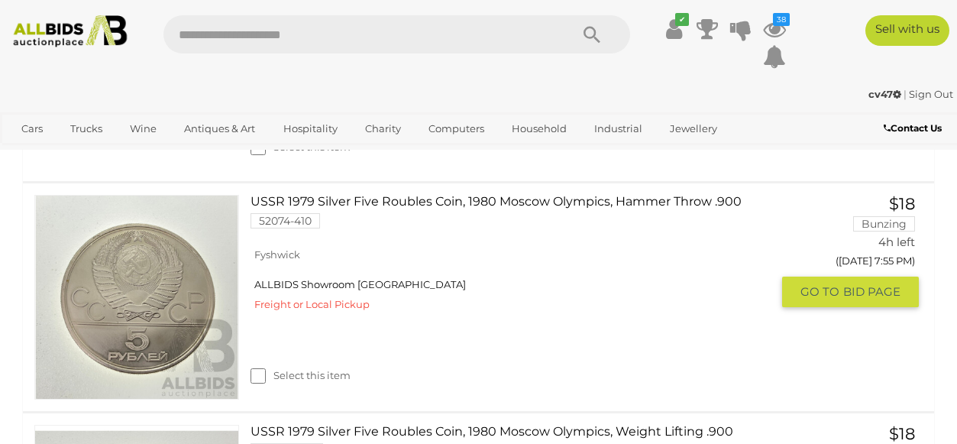
click at [426, 195] on link "USSR 1979 Silver Five Roubles Coin, 1980 Moscow Olympics, Hammer Throw .900 520…" at bounding box center [516, 218] width 509 height 46
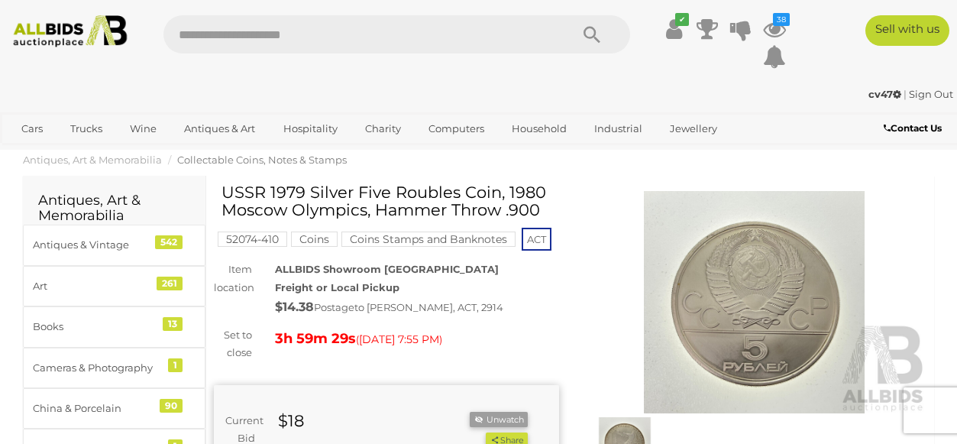
drag, startPoint x: 502, startPoint y: 210, endPoint x: 224, endPoint y: 189, distance: 279.0
click at [224, 189] on h1 "USSR 1979 Silver Five Roubles Coin, 1980 Moscow Olympics, Hammer Throw .900" at bounding box center [389, 200] width 334 height 35
copy h1 "USSR 1979 Silver Five Roubles Coin, 1980 Moscow Olympics, Hammer Throw"
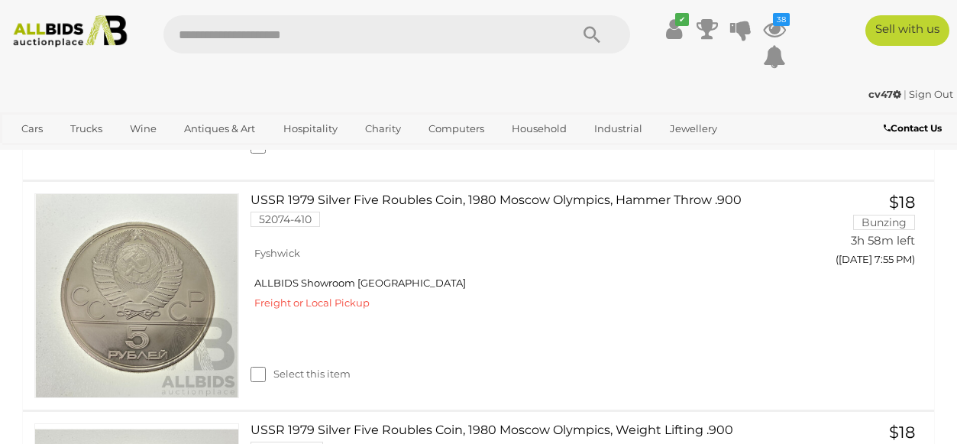
scroll to position [7874, 0]
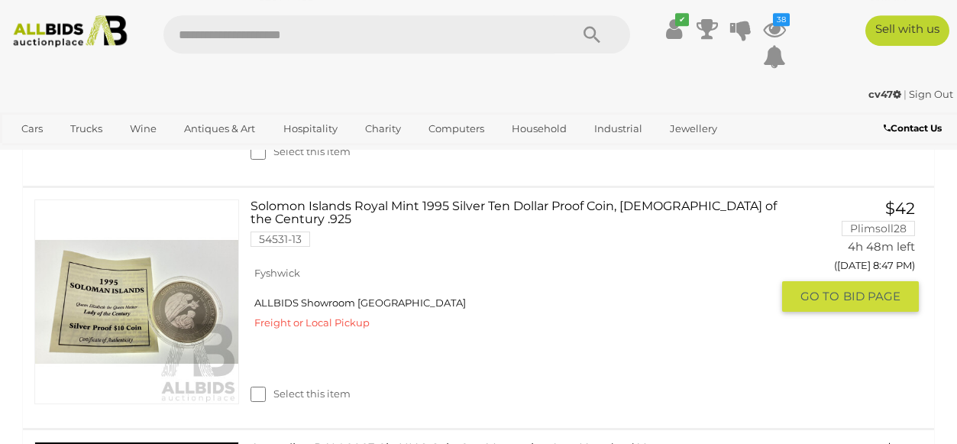
scroll to position [8803, 0]
click at [478, 212] on link "Solomon Islands Royal Mint 1995 Silver Ten Dollar Proof Coin, [DEMOGRAPHIC_DATA…" at bounding box center [516, 229] width 509 height 59
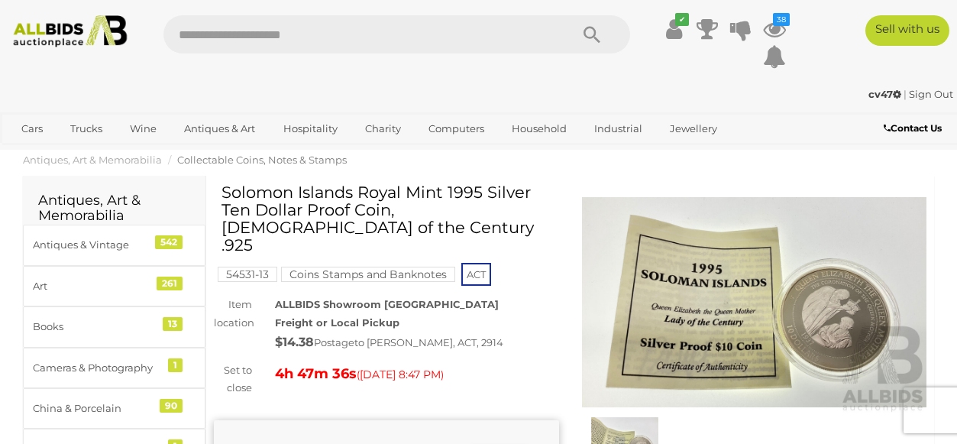
drag, startPoint x: 287, startPoint y: 228, endPoint x: 224, endPoint y: 185, distance: 75.9
click at [224, 185] on h1 "Solomon Islands Royal Mint 1995 Silver Ten Dollar Proof Coin, [DEMOGRAPHIC_DATA…" at bounding box center [389, 218] width 334 height 70
copy h1 "Solomon Islands Royal Mint 1995 Silver Ten Dollar Proof Coin, Lady of the Centu…"
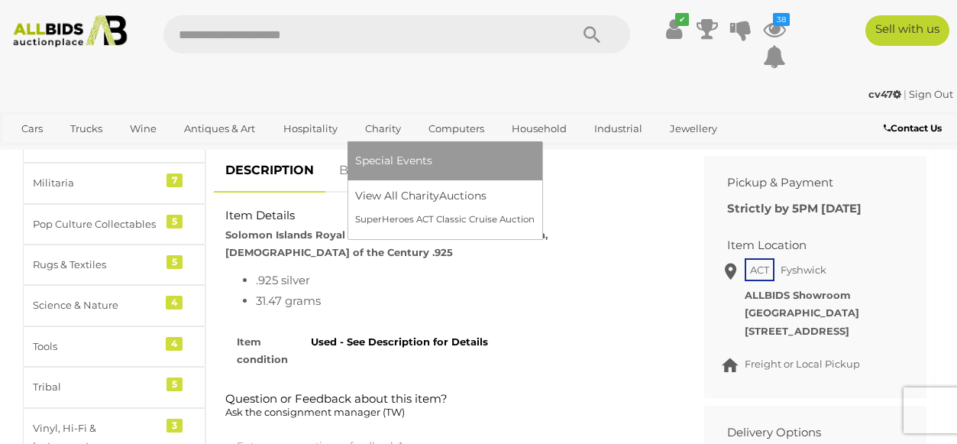
scroll to position [641, 0]
